Goal: Task Accomplishment & Management: Complete application form

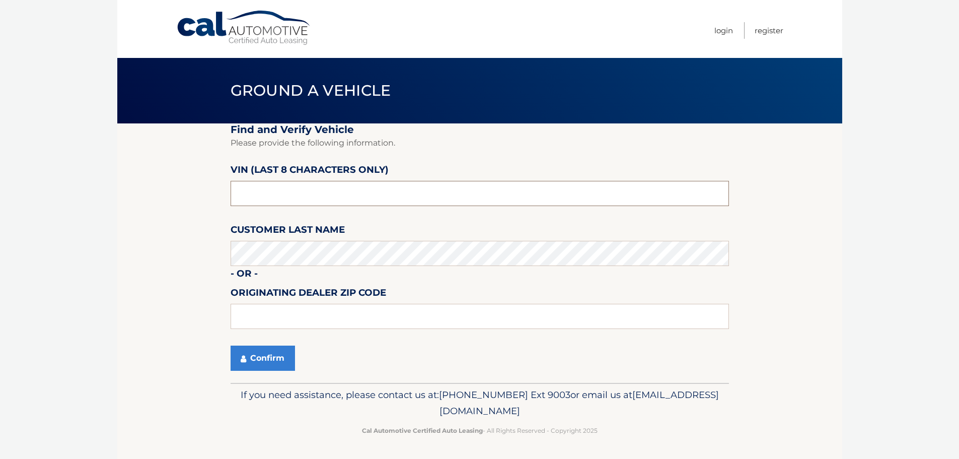
click at [342, 192] on input "text" at bounding box center [480, 193] width 498 height 25
type input "D511676*"
click at [286, 317] on input "text" at bounding box center [480, 316] width 498 height 25
type input "33411"
click at [250, 360] on button "Confirm" at bounding box center [263, 357] width 64 height 25
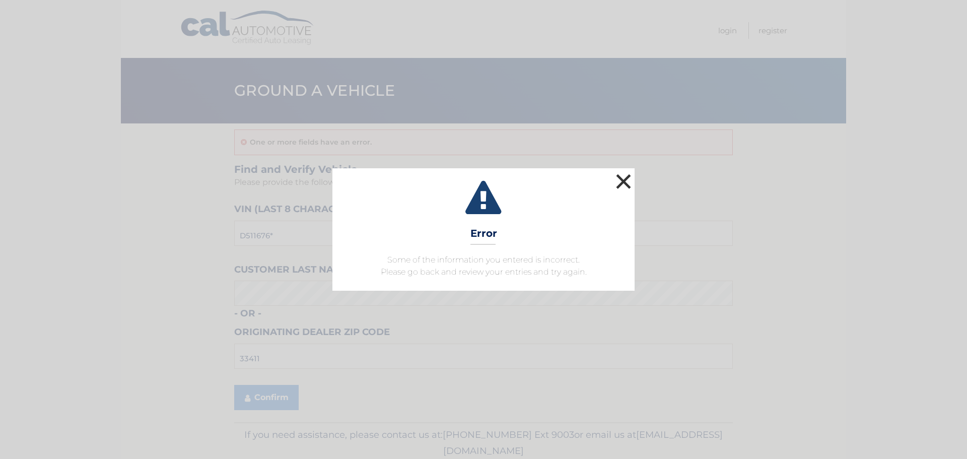
click at [628, 182] on button "×" at bounding box center [623, 181] width 20 height 20
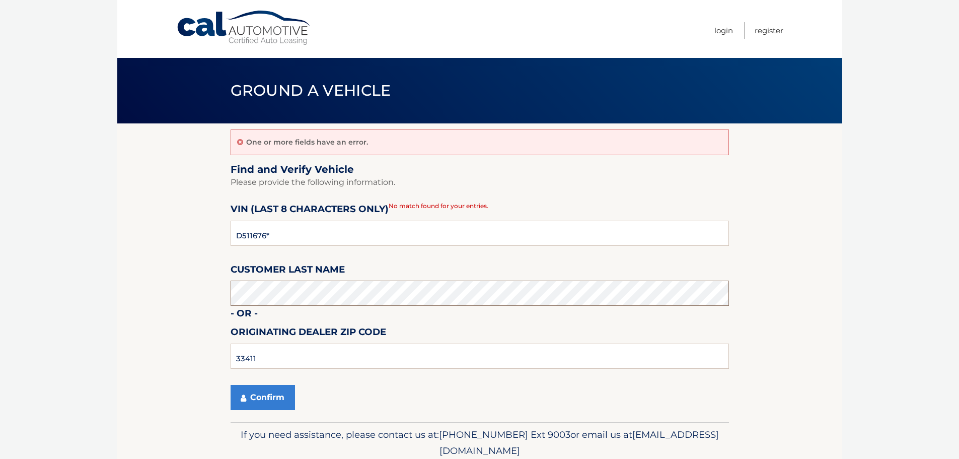
click at [231, 385] on button "Confirm" at bounding box center [263, 397] width 64 height 25
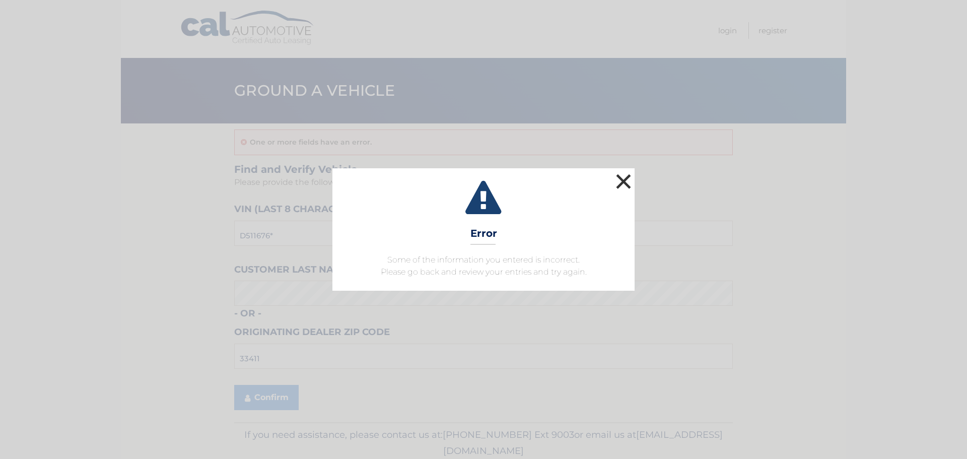
click at [620, 180] on button "×" at bounding box center [623, 181] width 20 height 20
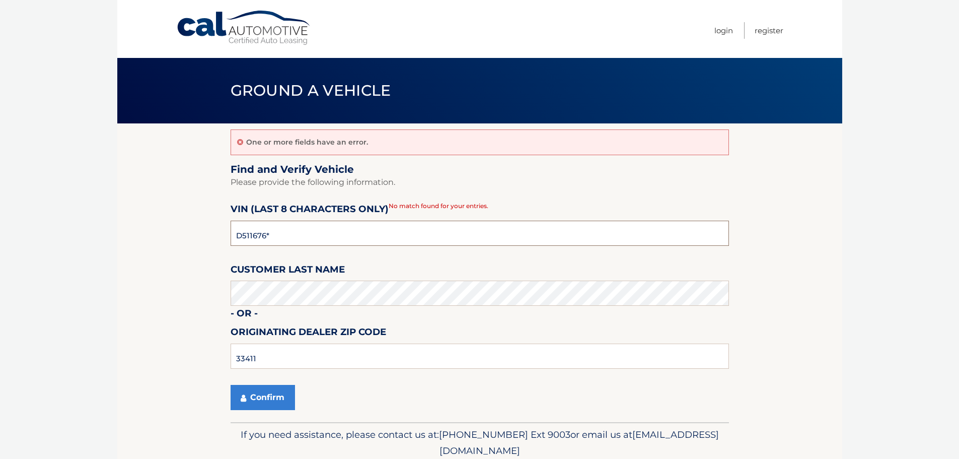
click at [278, 235] on input "D511676*" at bounding box center [480, 232] width 498 height 25
type input "D*******"
click at [288, 228] on input "text" at bounding box center [480, 232] width 498 height 25
click at [288, 231] on input "text" at bounding box center [480, 232] width 498 height 25
type input "ND511676"
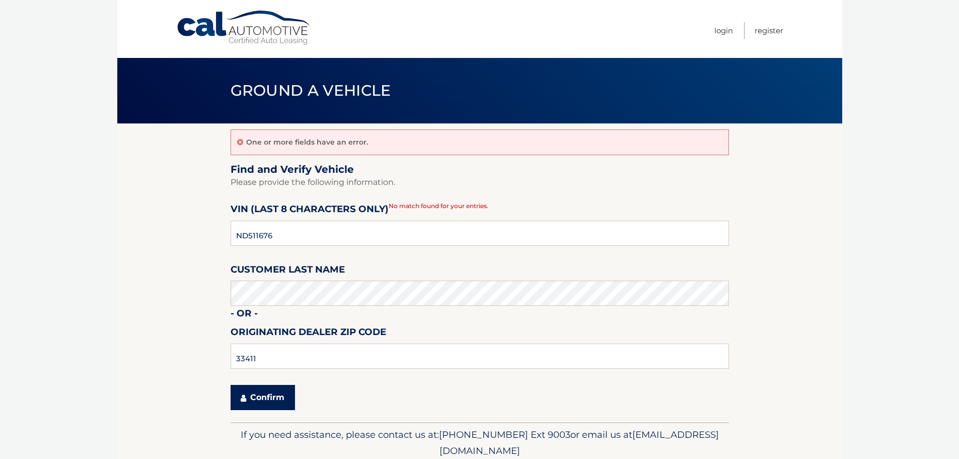
click at [279, 397] on button "Confirm" at bounding box center [263, 397] width 64 height 25
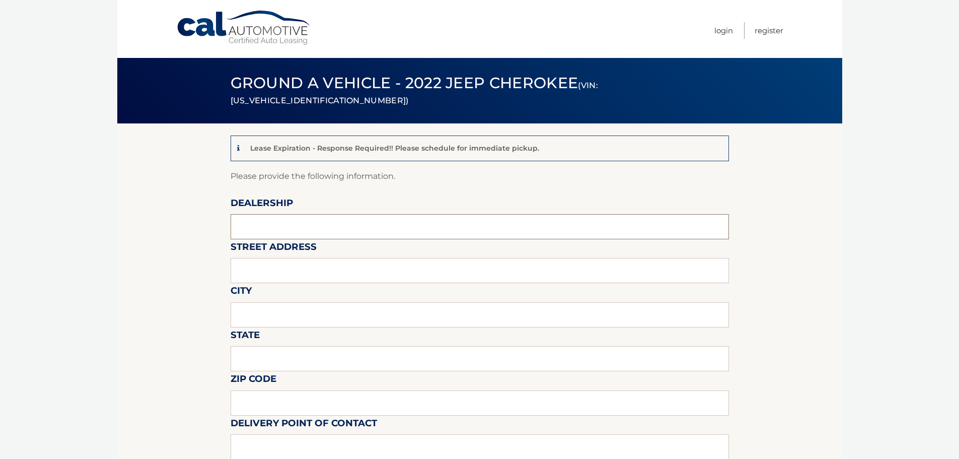
click at [305, 230] on input "text" at bounding box center [480, 226] width 498 height 25
type input "arrigo jeep"
type input "6500 okeechobee blvd"
type input "west palm beach"
type input "fl"
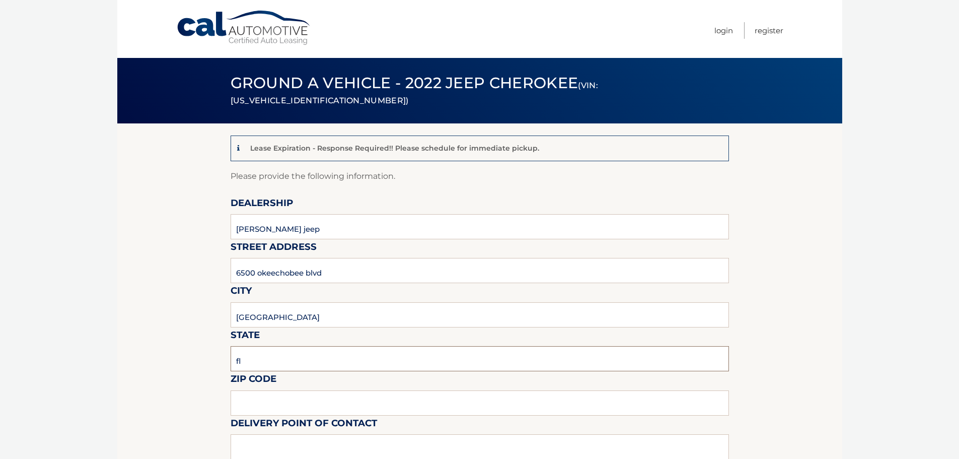
type input "33411"
type input "vince leone"
type input "8137209044"
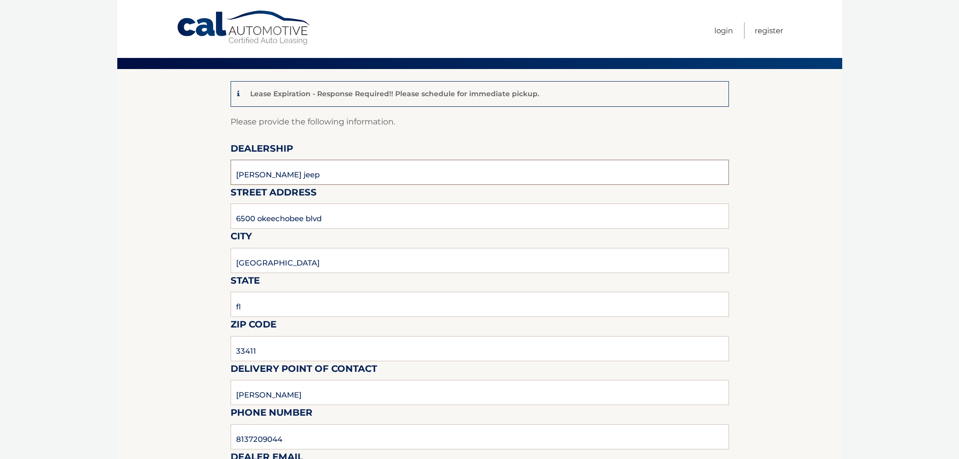
scroll to position [352, 0]
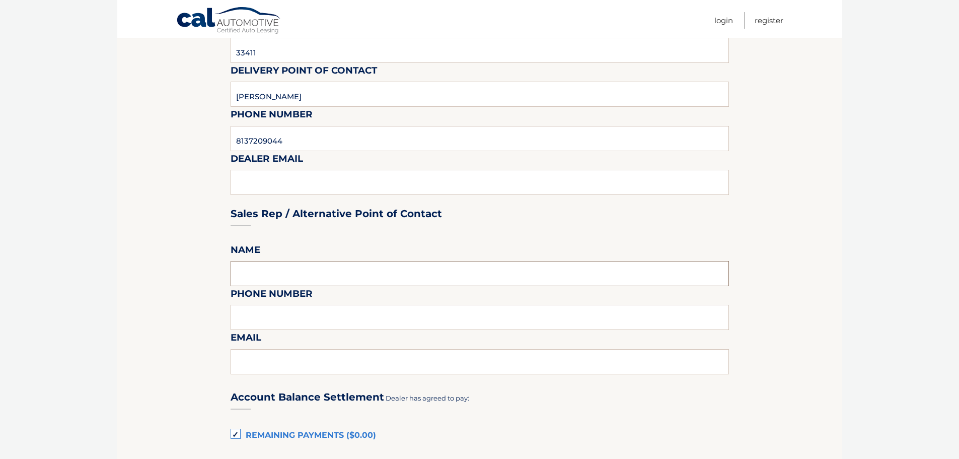
click at [297, 268] on input "text" at bounding box center [480, 273] width 498 height 25
click at [370, 250] on fieldset "Please provide the following information. Dealership arrigo jeep Street Address…" at bounding box center [480, 346] width 498 height 1058
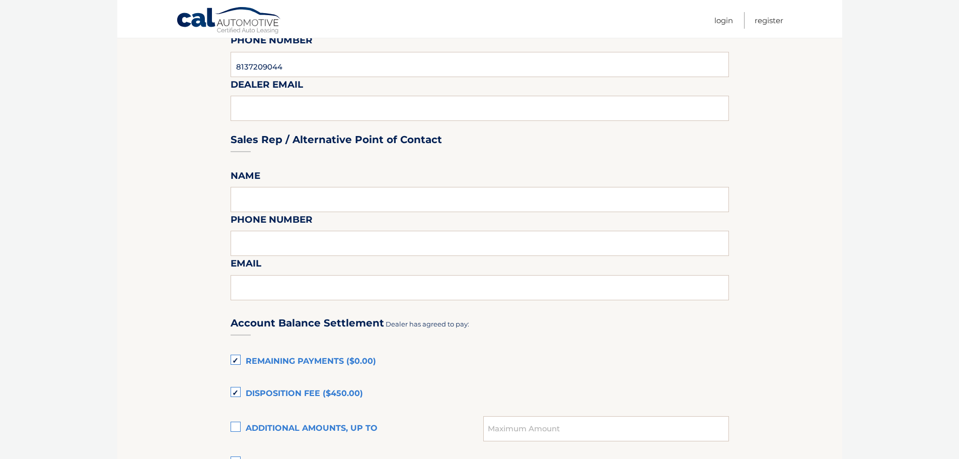
scroll to position [503, 0]
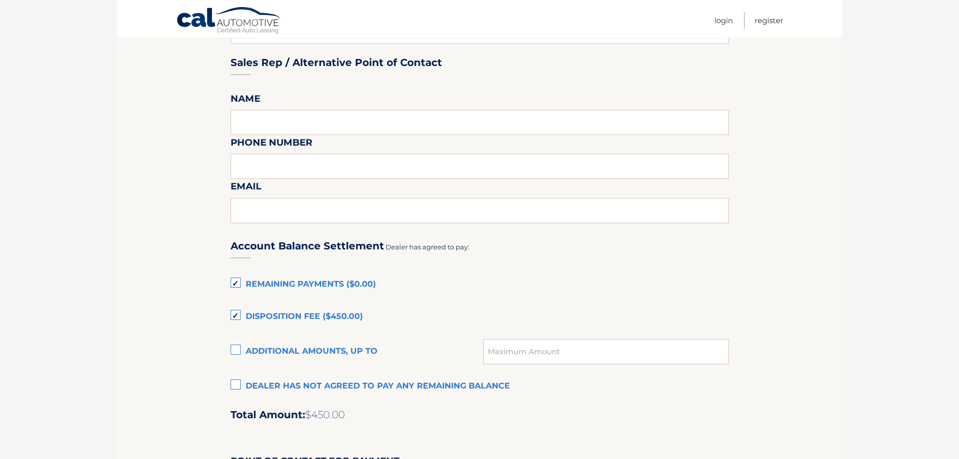
click at [239, 280] on label "Remaining Payments ($0.00)" at bounding box center [480, 284] width 498 height 20
click at [0, 0] on input "Remaining Payments ($0.00)" at bounding box center [0, 0] width 0 height 0
click at [236, 310] on label "Disposition Fee ($450.00)" at bounding box center [480, 317] width 498 height 20
click at [0, 0] on input "Disposition Fee ($450.00)" at bounding box center [0, 0] width 0 height 0
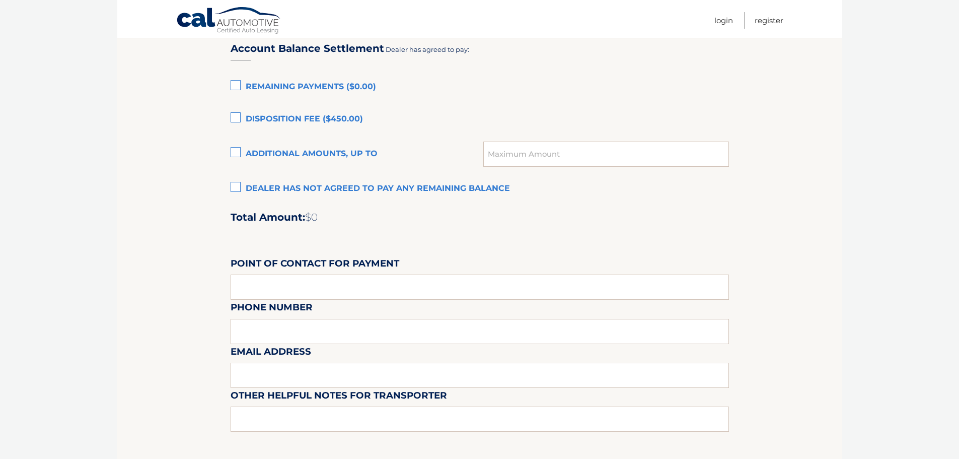
scroll to position [705, 0]
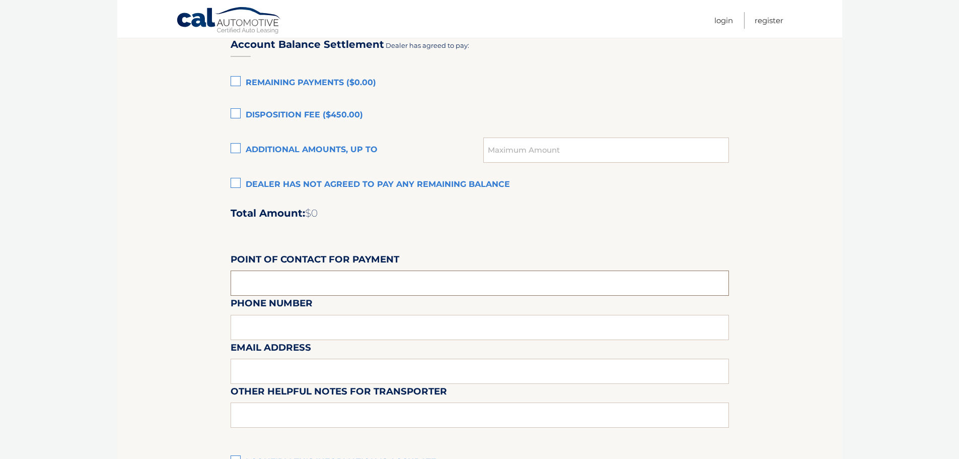
click at [259, 276] on input "text" at bounding box center [480, 282] width 498 height 25
click at [370, 329] on div "Email Address" at bounding box center [480, 318] width 498 height 44
click at [311, 288] on input "text" at bounding box center [480, 282] width 498 height 25
click at [325, 283] on input "RODENRY RYANS" at bounding box center [480, 282] width 498 height 25
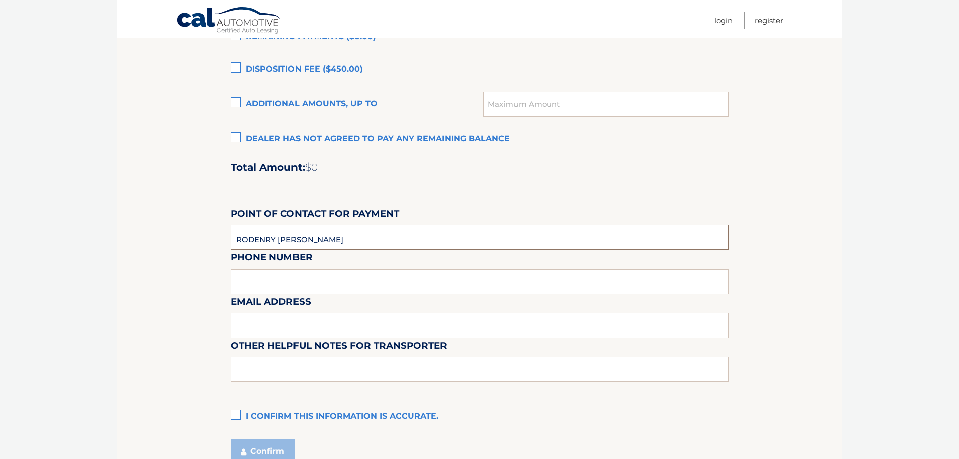
scroll to position [794, 0]
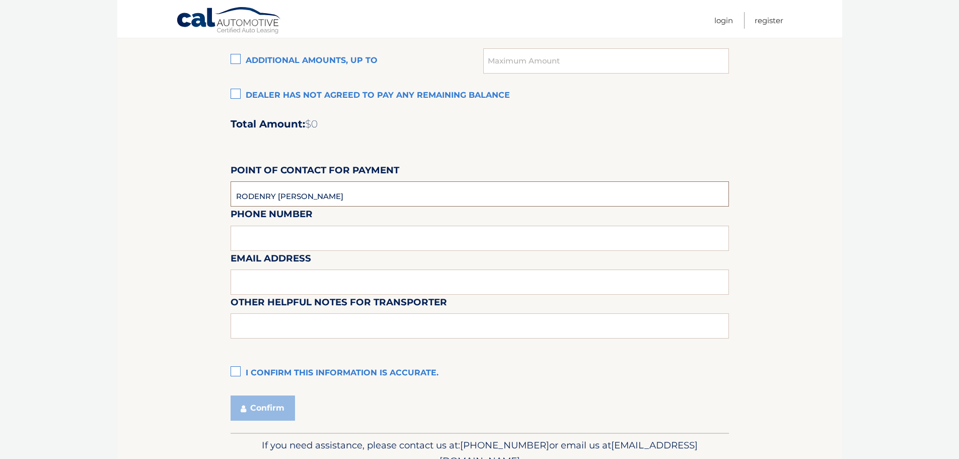
click at [329, 197] on input "RODENRY RYANS" at bounding box center [480, 193] width 498 height 25
type input "R"
click at [236, 370] on label "I confirm this information is accurate." at bounding box center [480, 373] width 498 height 20
click at [0, 0] on input "I confirm this information is accurate." at bounding box center [0, 0] width 0 height 0
click at [281, 406] on button "Confirm" at bounding box center [263, 407] width 64 height 25
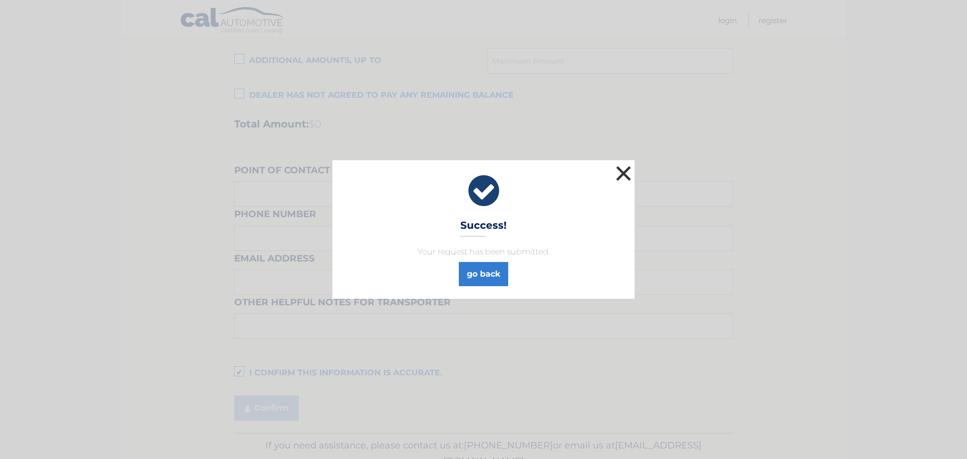
click at [622, 170] on button "×" at bounding box center [623, 173] width 20 height 20
